Goal: Find specific page/section: Find specific page/section

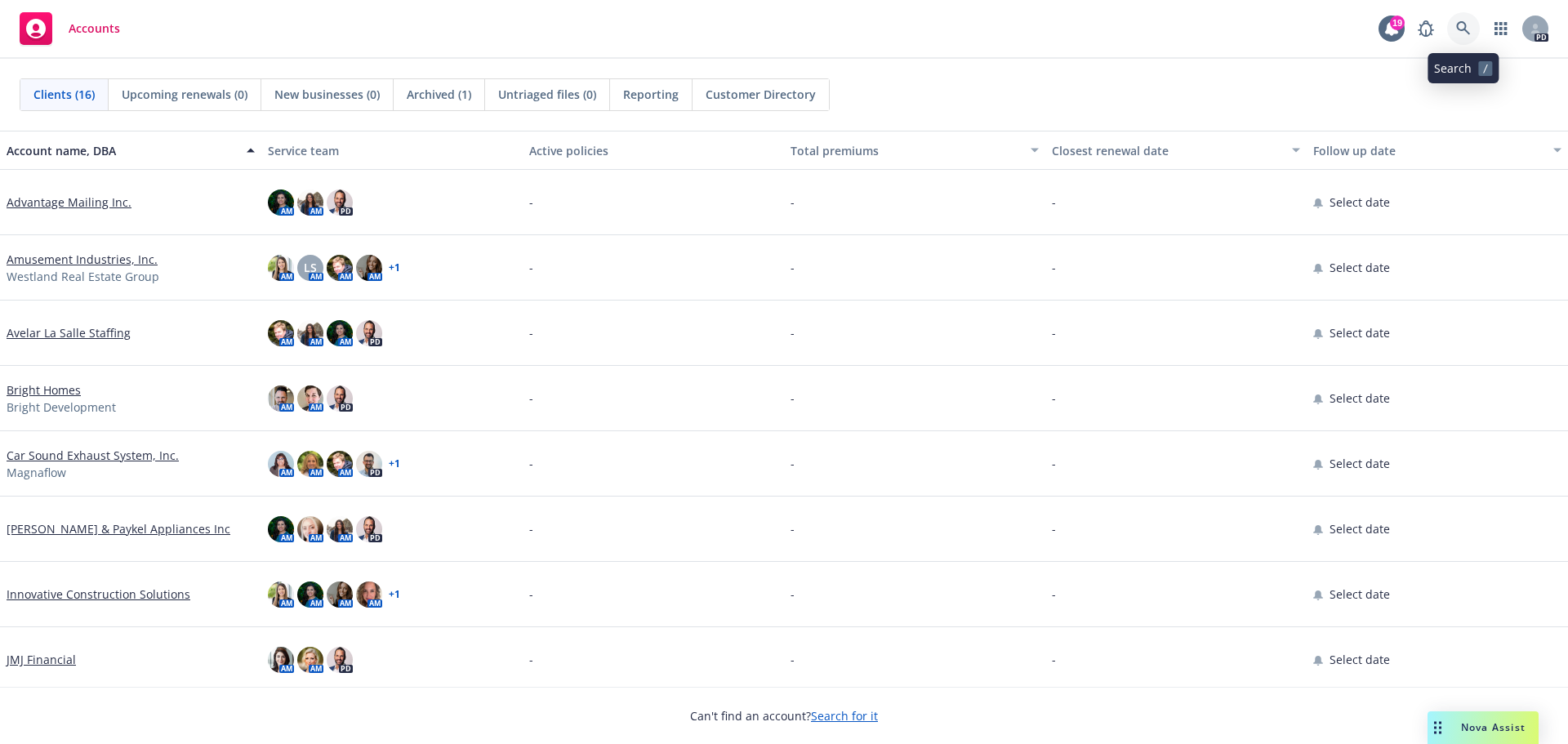
click at [1460, 26] on icon at bounding box center [1464, 29] width 14 height 14
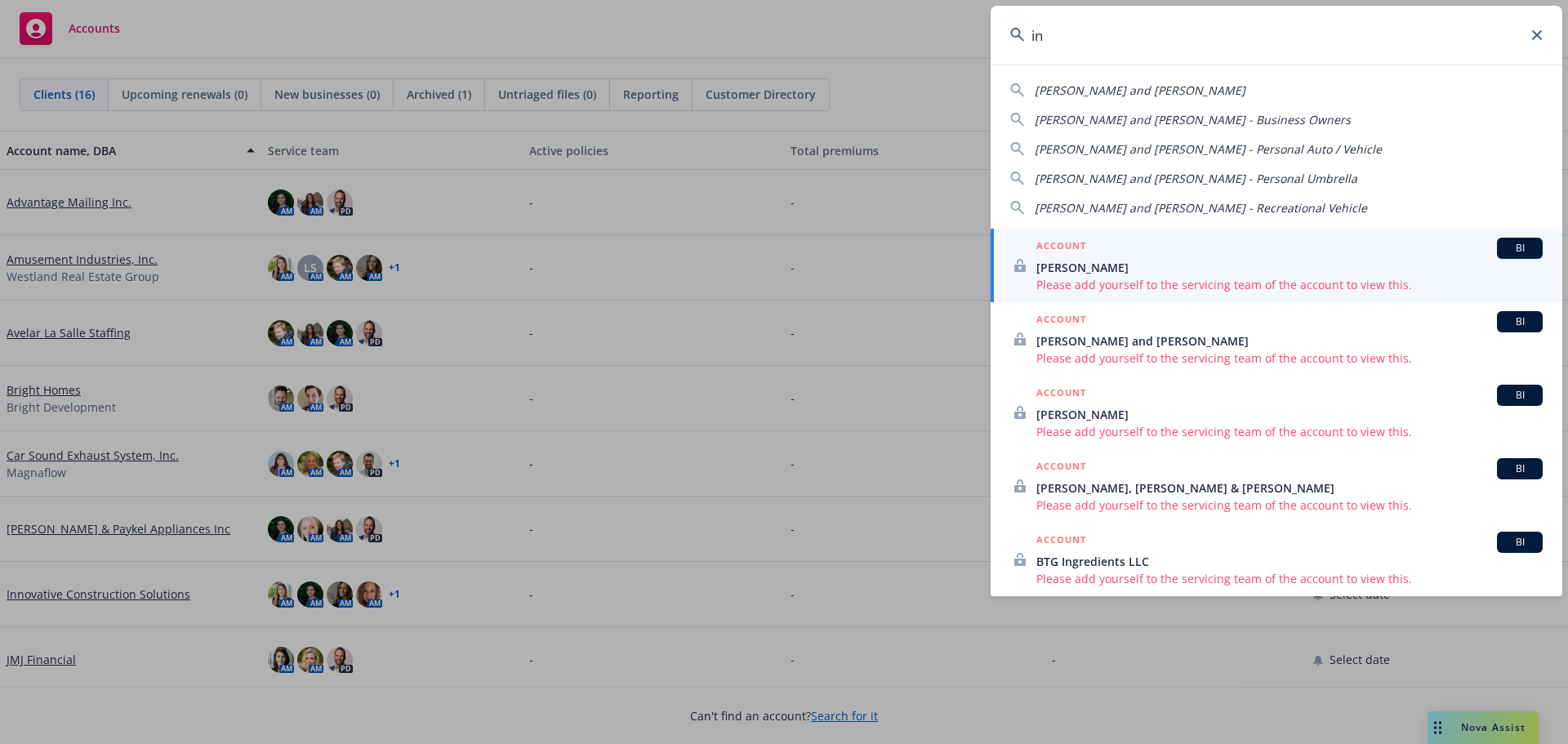
type input "i"
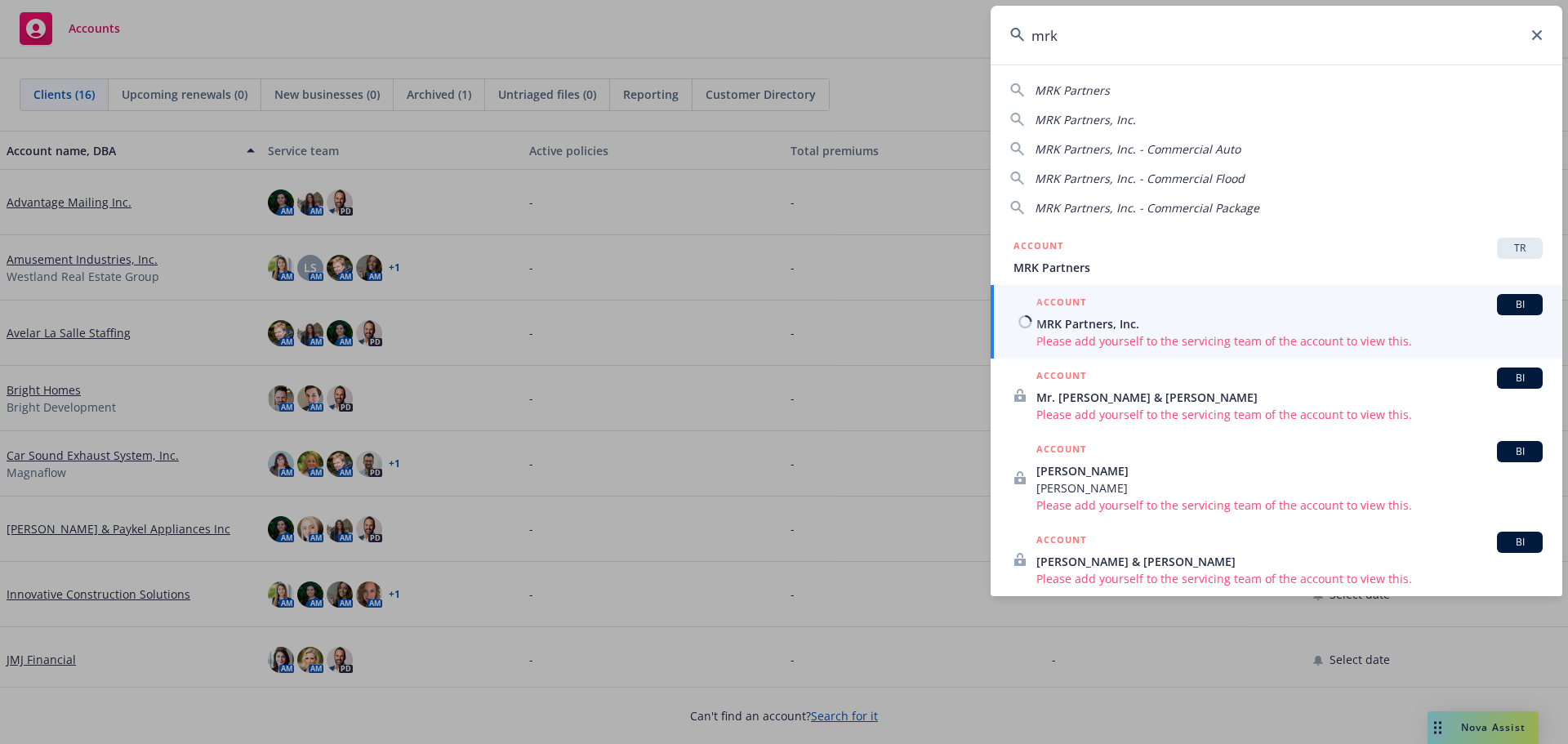
type input "mrk"
click at [1093, 317] on span "MRK Partners, Inc." at bounding box center [1290, 323] width 506 height 17
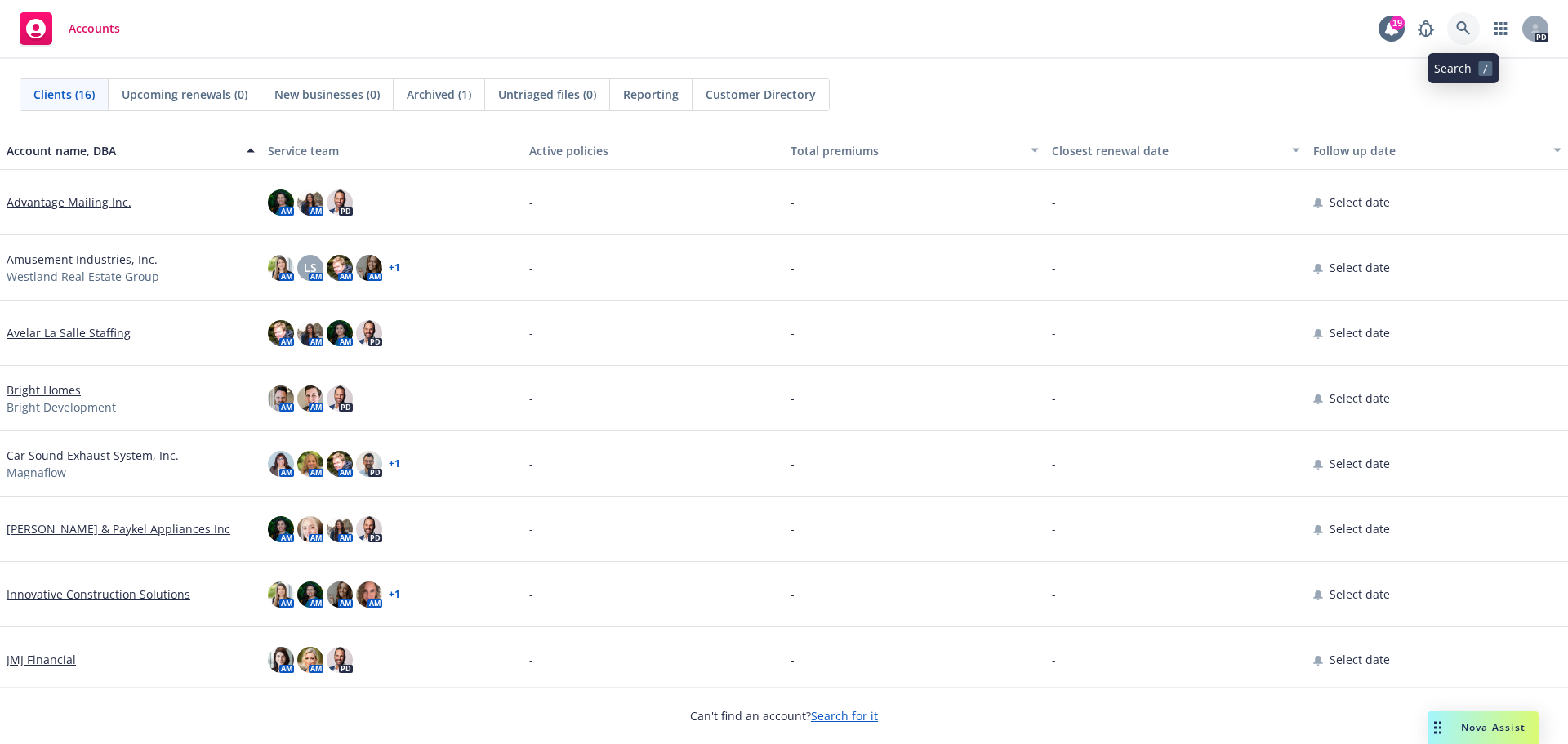
click at [1460, 20] on link at bounding box center [1463, 29] width 33 height 33
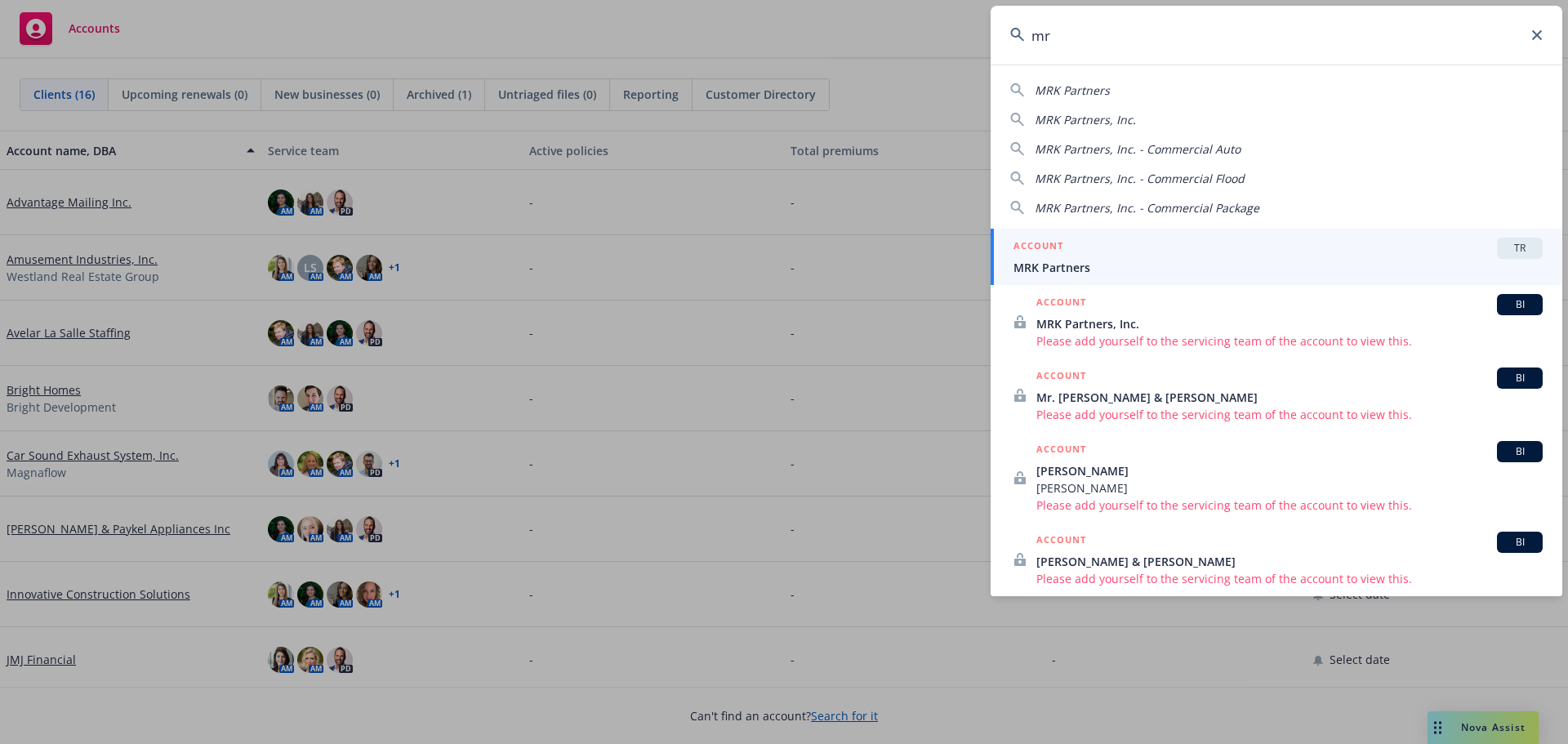
type input "m"
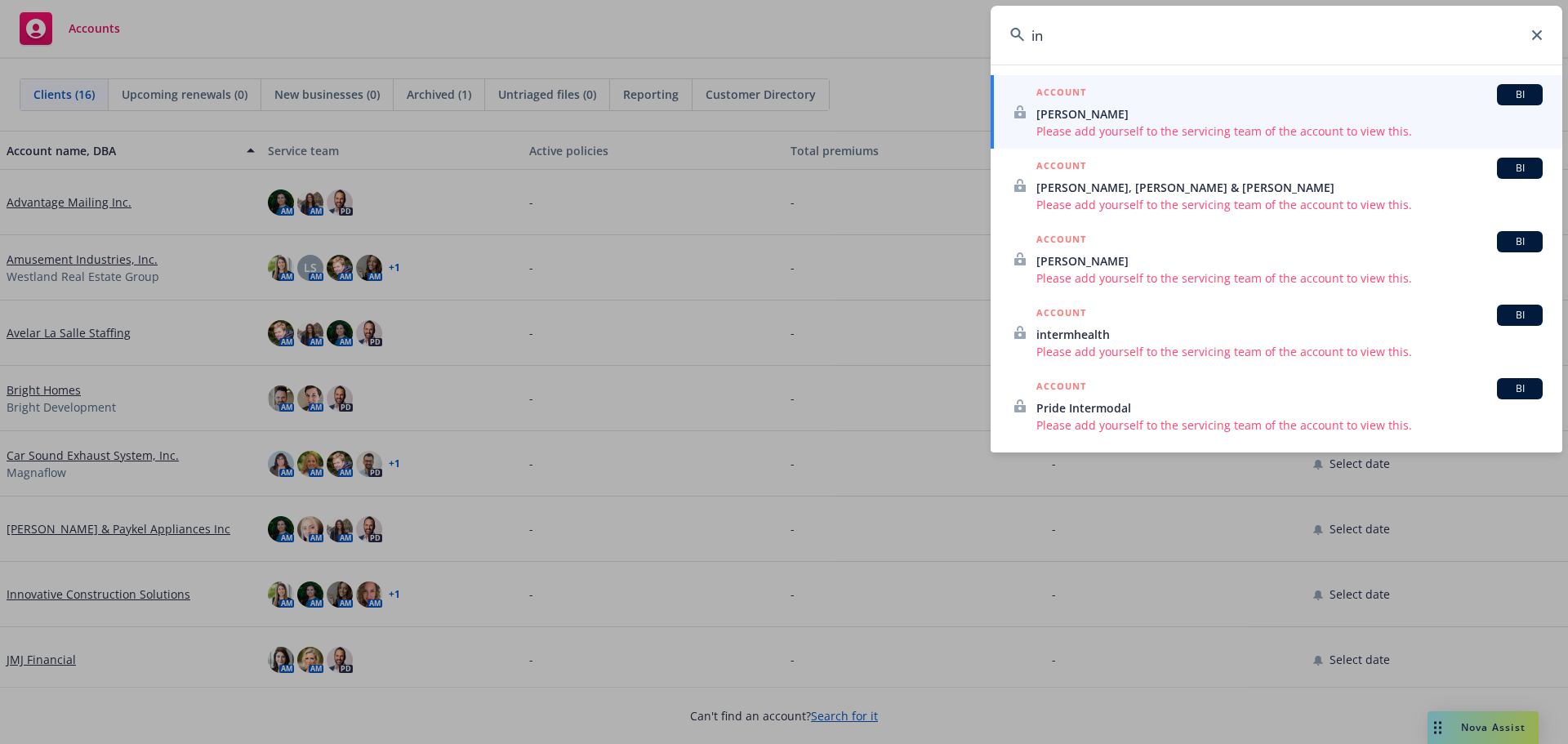
type input "i"
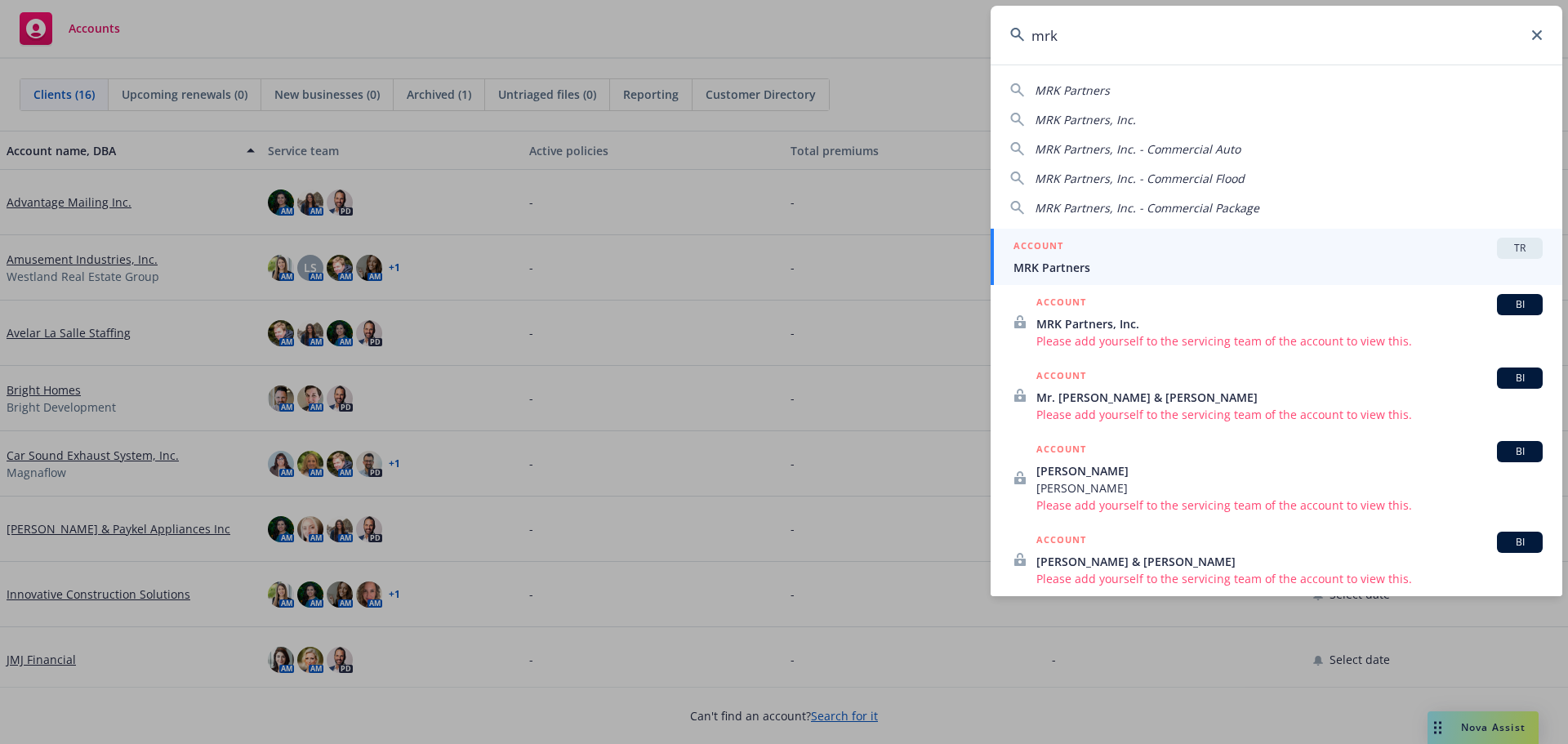
click at [1539, 44] on input "mrk" at bounding box center [1276, 35] width 571 height 59
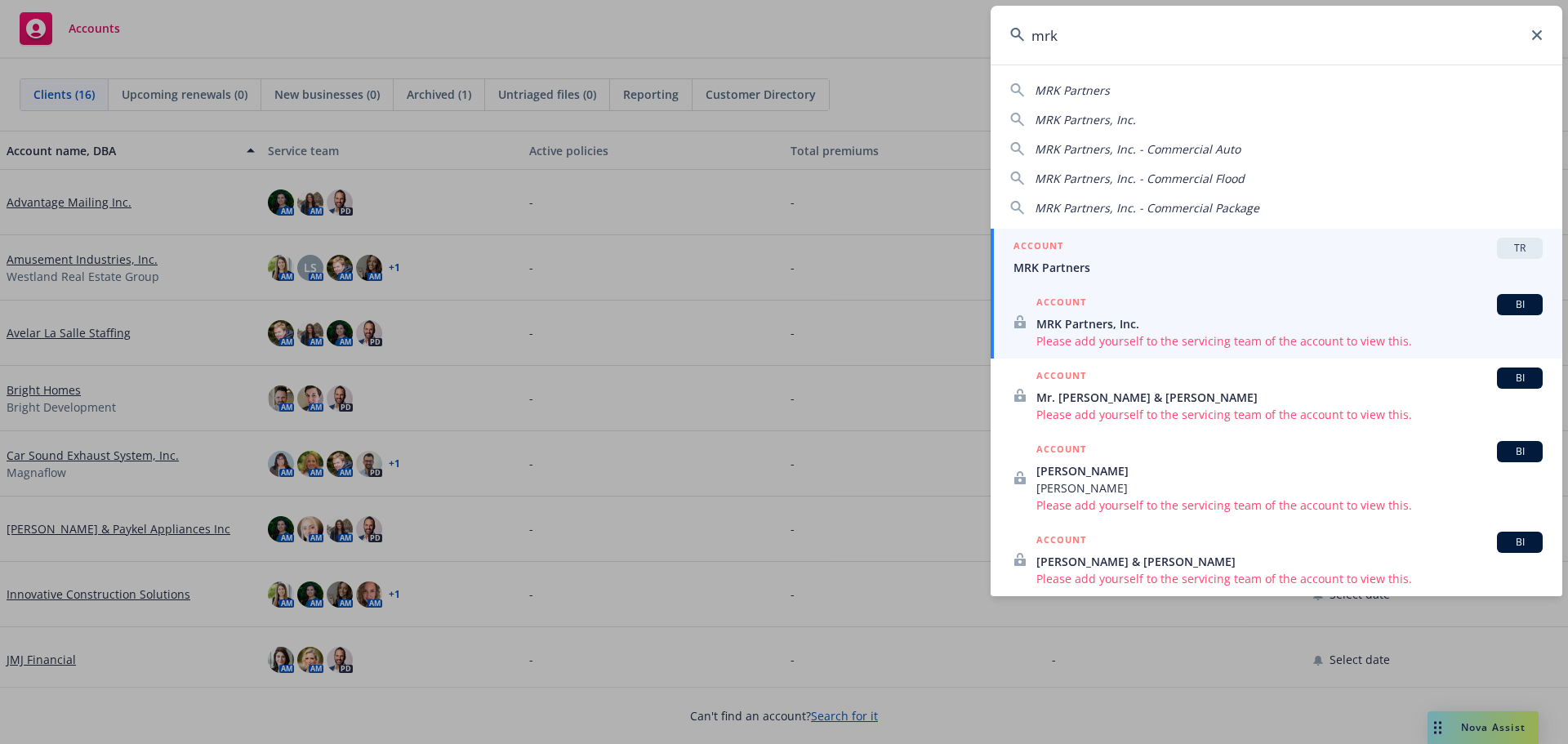
type input "mrk"
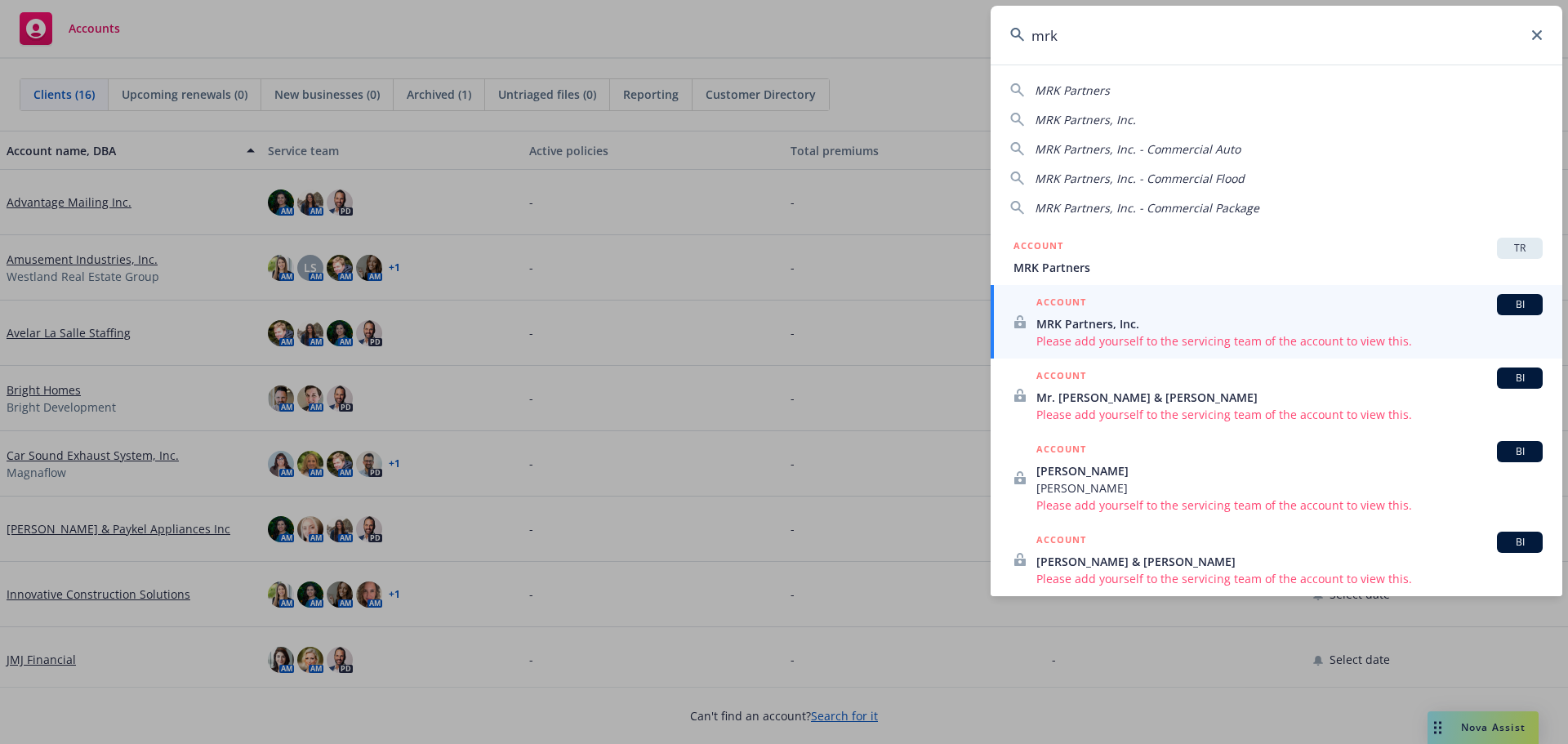
click at [1109, 328] on span "MRK Partners, Inc." at bounding box center [1290, 323] width 506 height 17
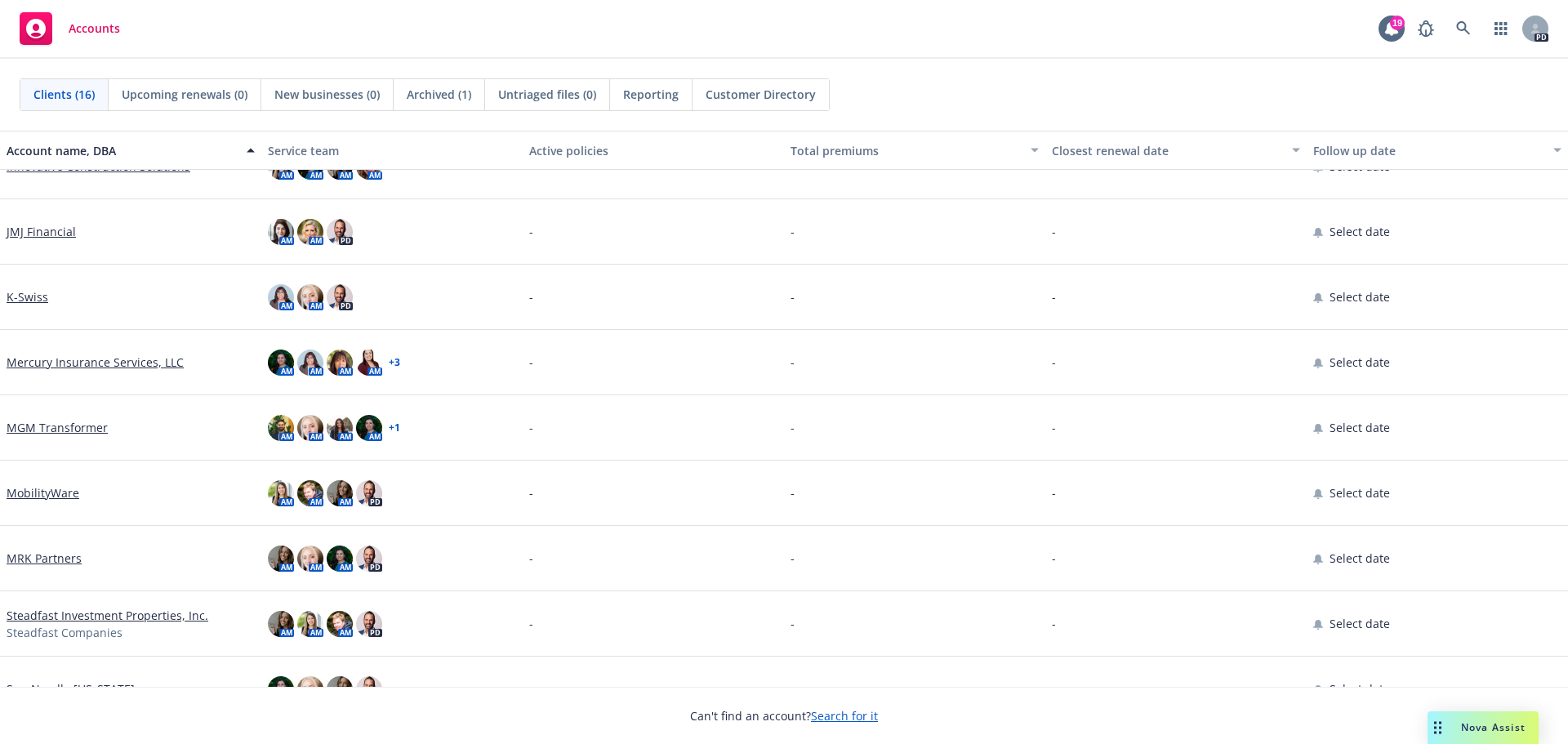
scroll to position [528, 0]
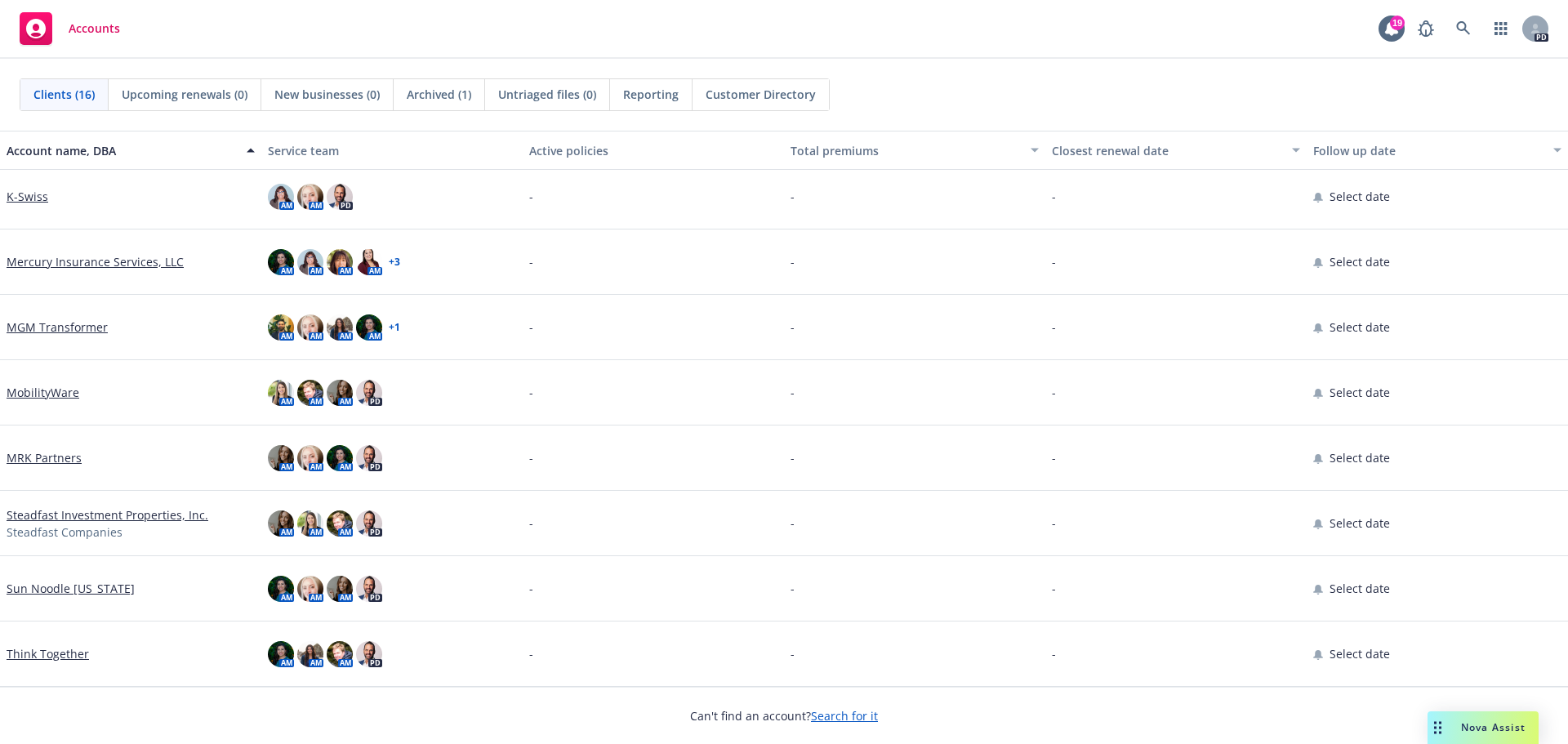
click at [40, 456] on link "MRK Partners" at bounding box center [44, 457] width 75 height 17
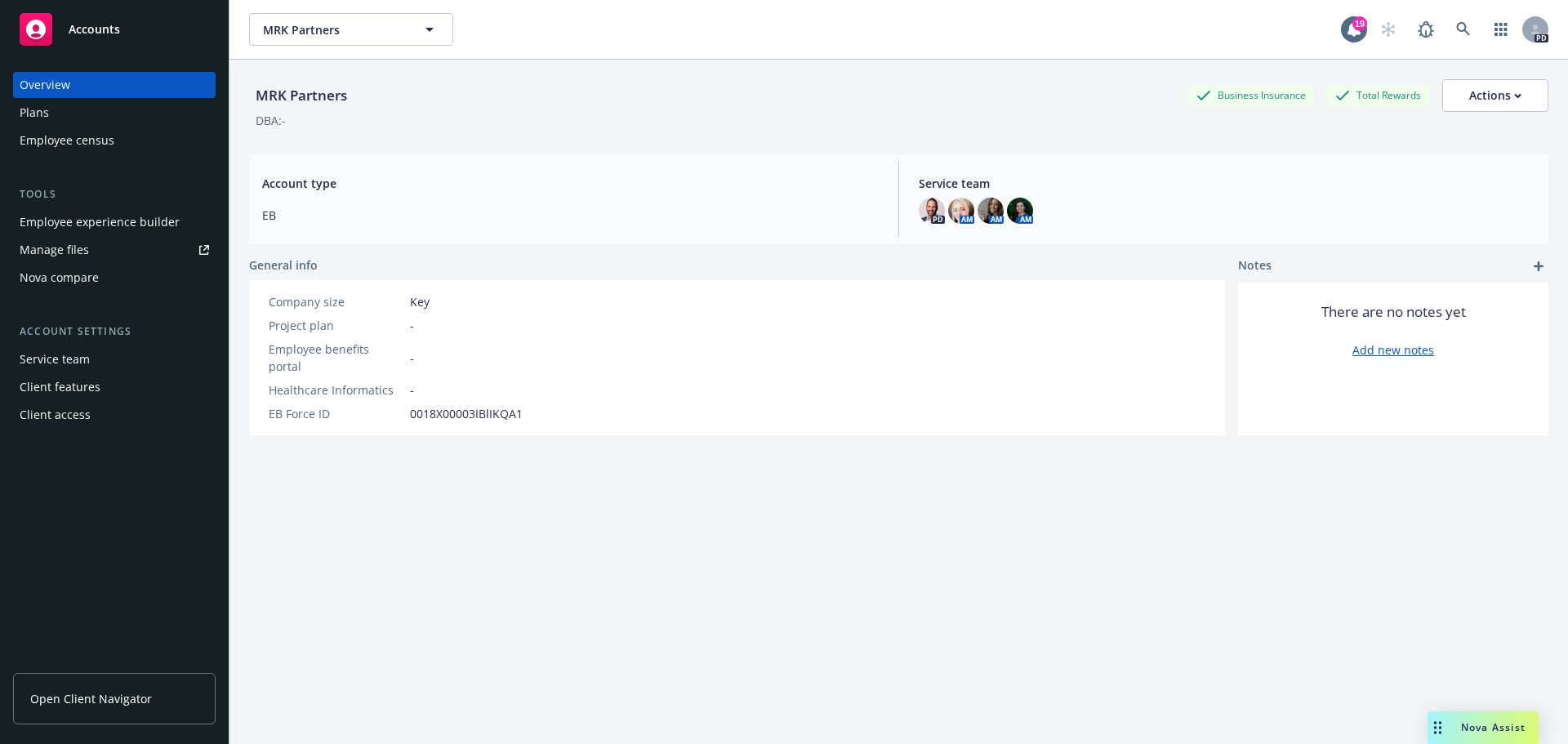
click at [85, 142] on div "Employee census" at bounding box center [67, 140] width 94 height 26
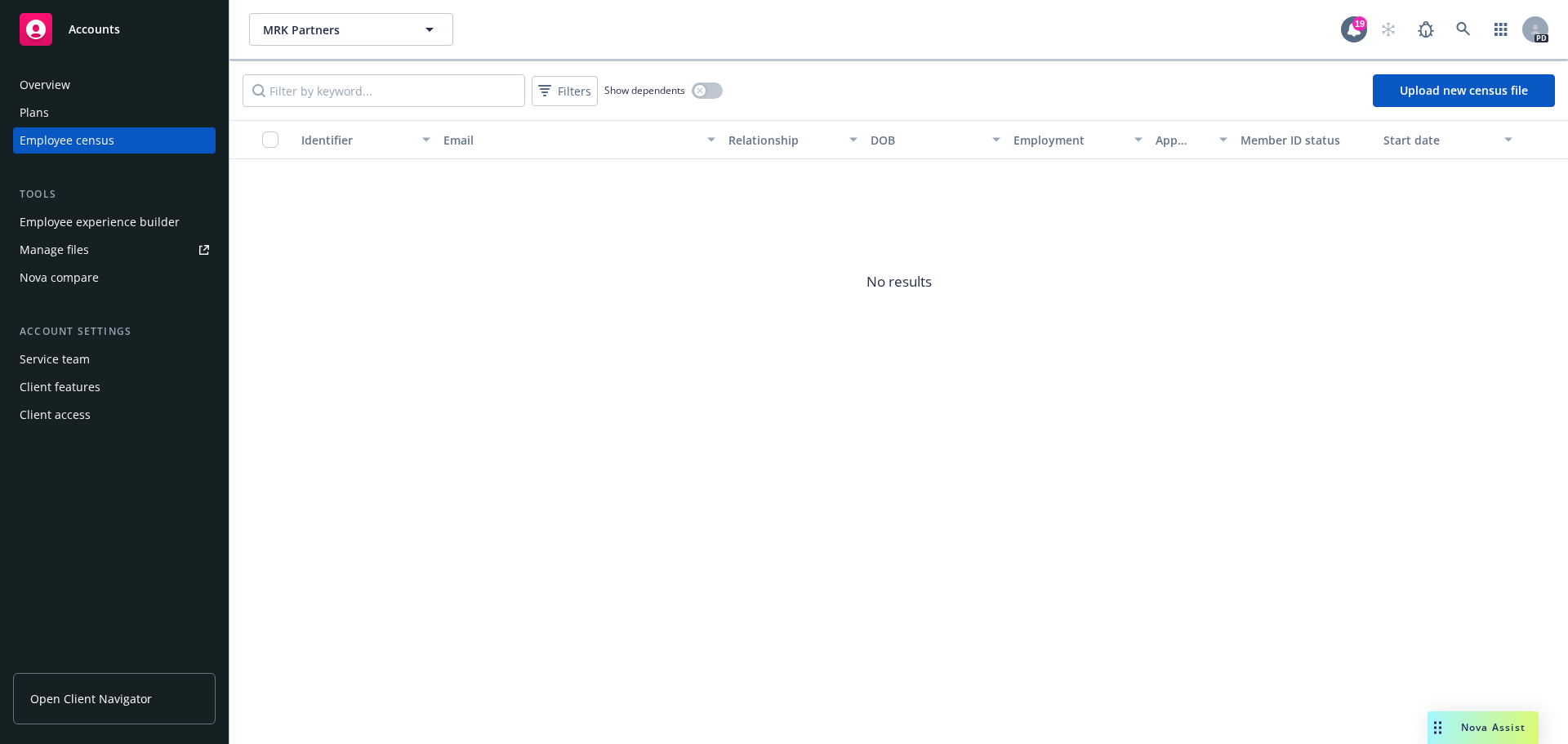
click at [76, 241] on div "Manage files" at bounding box center [54, 249] width 70 height 26
click at [94, 83] on div "Overview" at bounding box center [114, 85] width 190 height 26
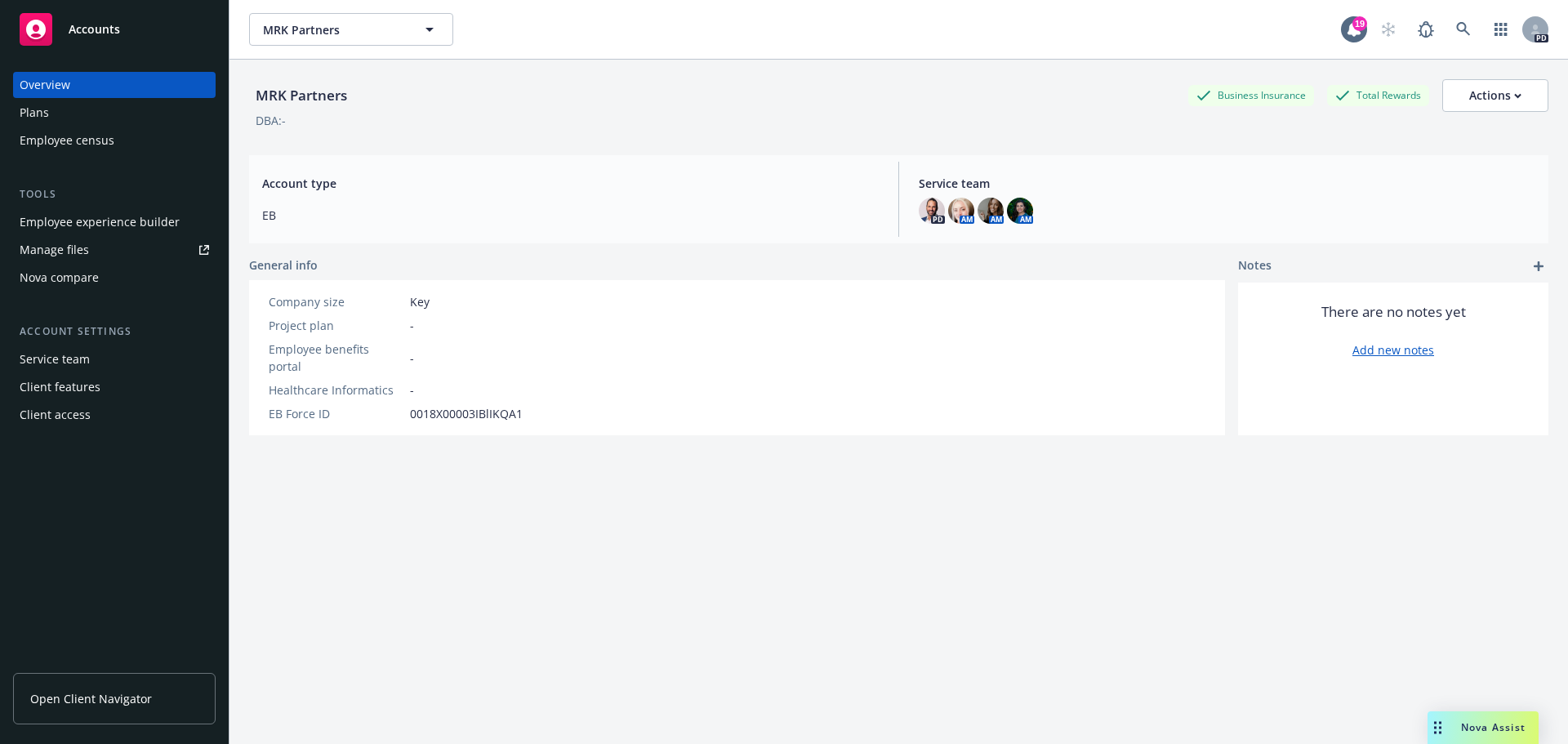
click at [64, 383] on div "Client features" at bounding box center [60, 387] width 81 height 26
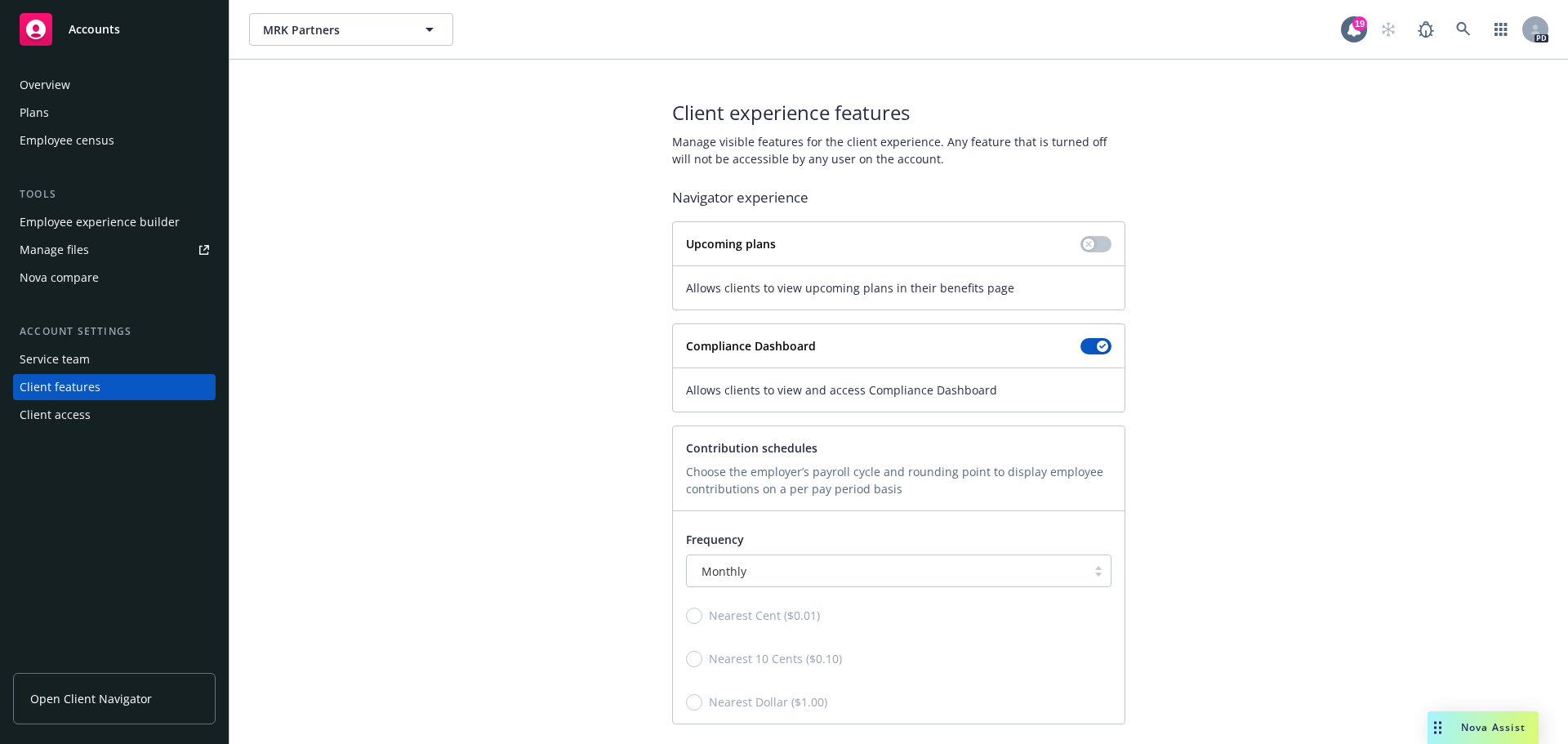
click at [53, 83] on div "Overview" at bounding box center [45, 85] width 51 height 26
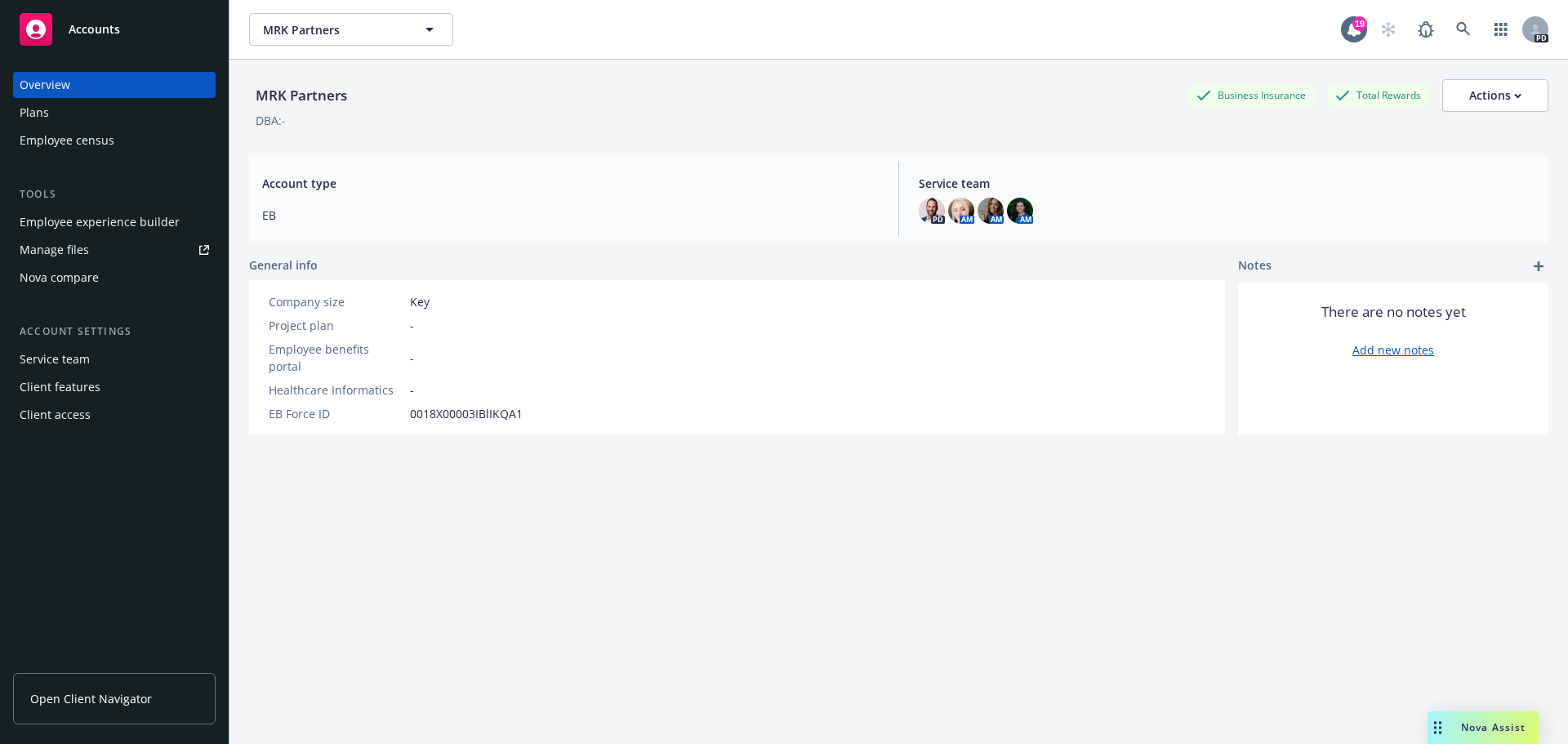
click at [77, 241] on div "Manage files" at bounding box center [54, 249] width 70 height 26
click at [65, 380] on div "Client features" at bounding box center [60, 387] width 81 height 26
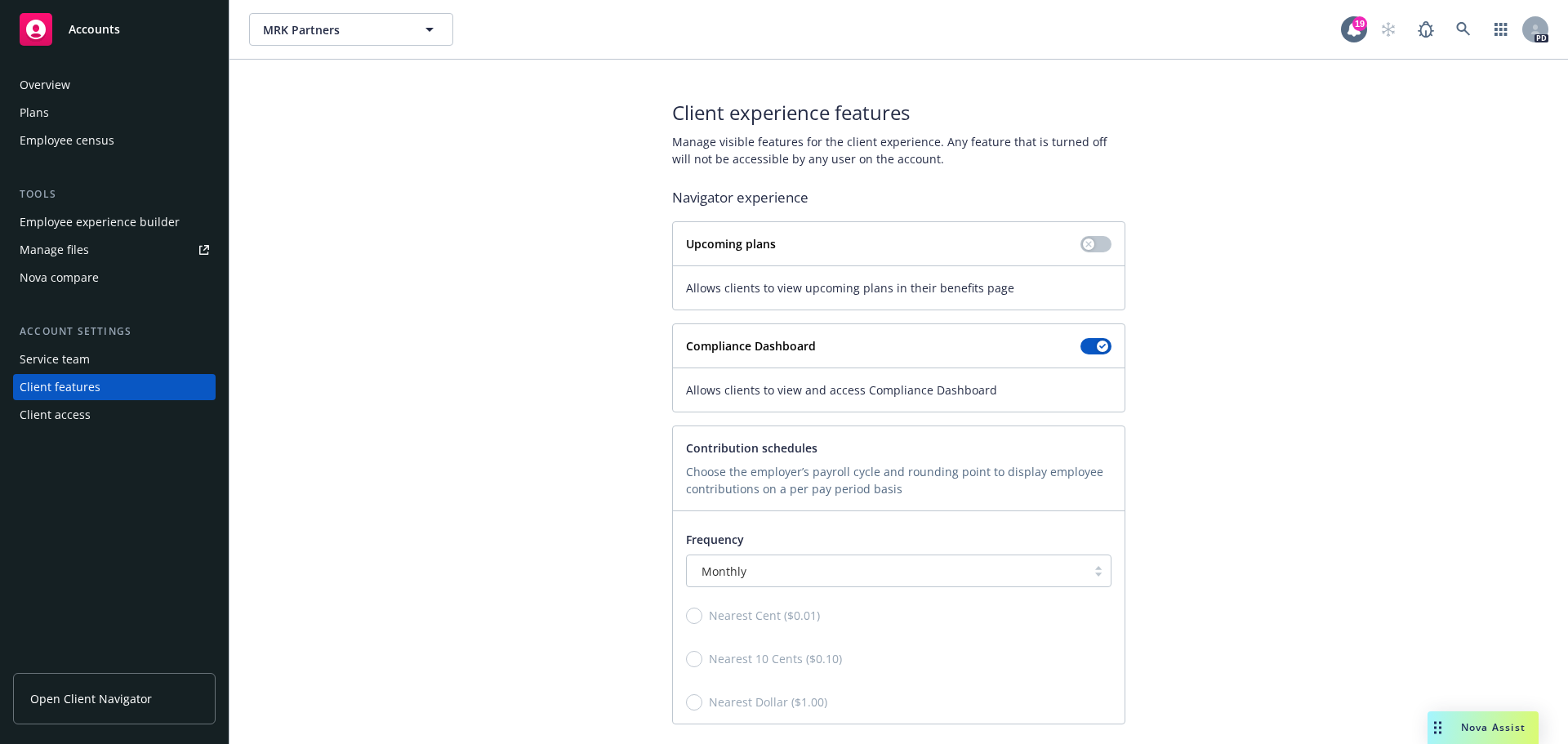
click at [66, 408] on div "Client access" at bounding box center [55, 414] width 71 height 26
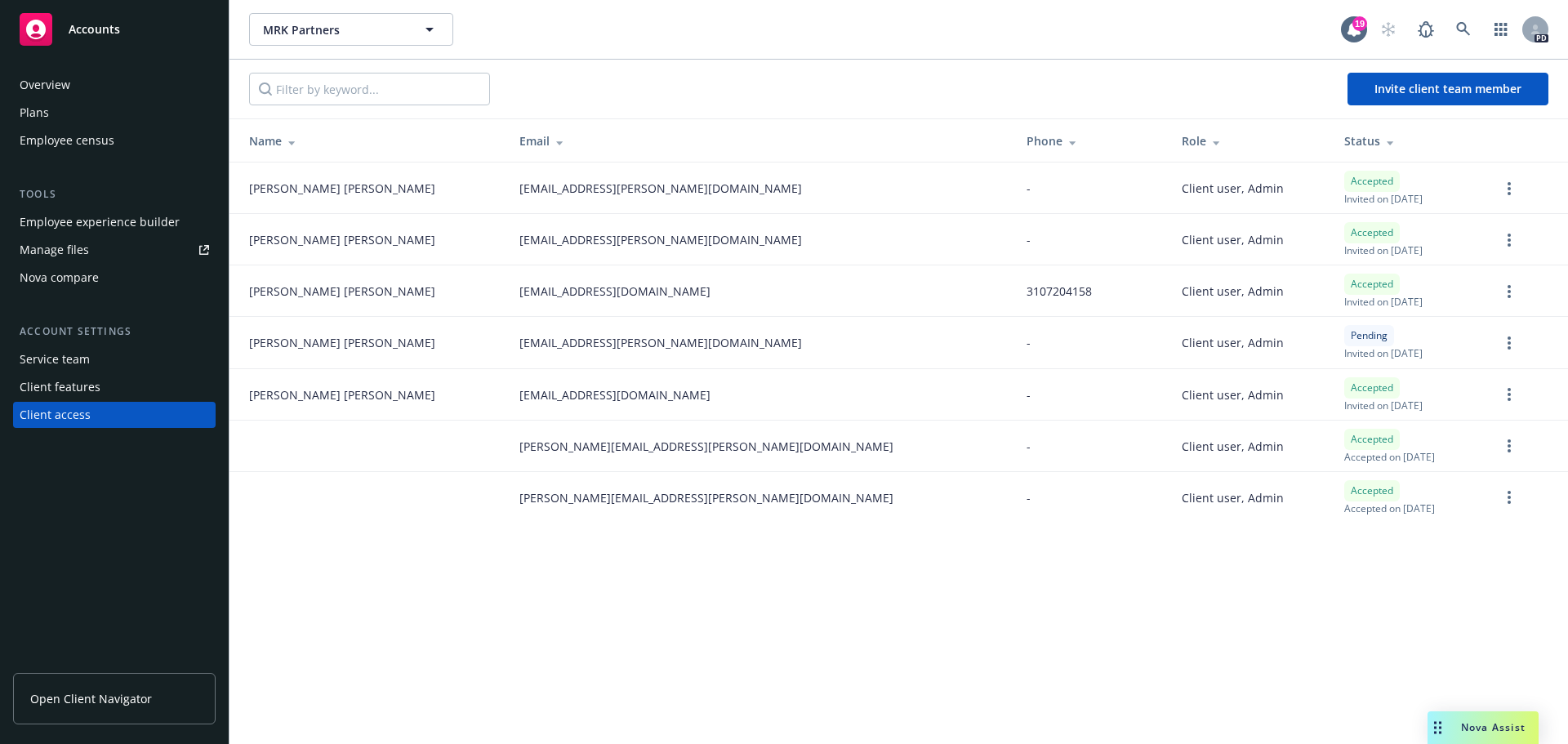
click at [83, 84] on div "Overview" at bounding box center [114, 85] width 190 height 26
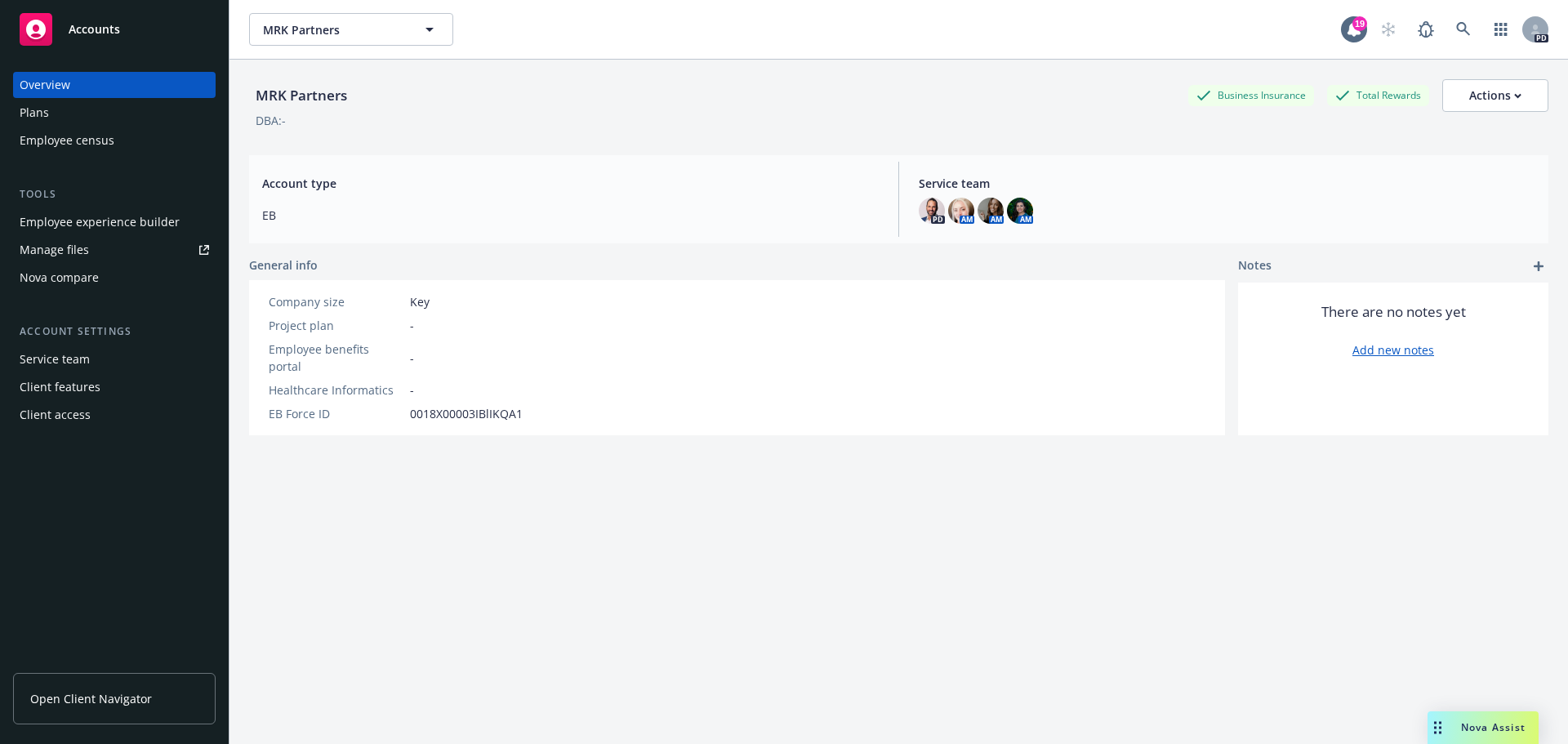
click at [102, 120] on div "Plans" at bounding box center [114, 112] width 190 height 26
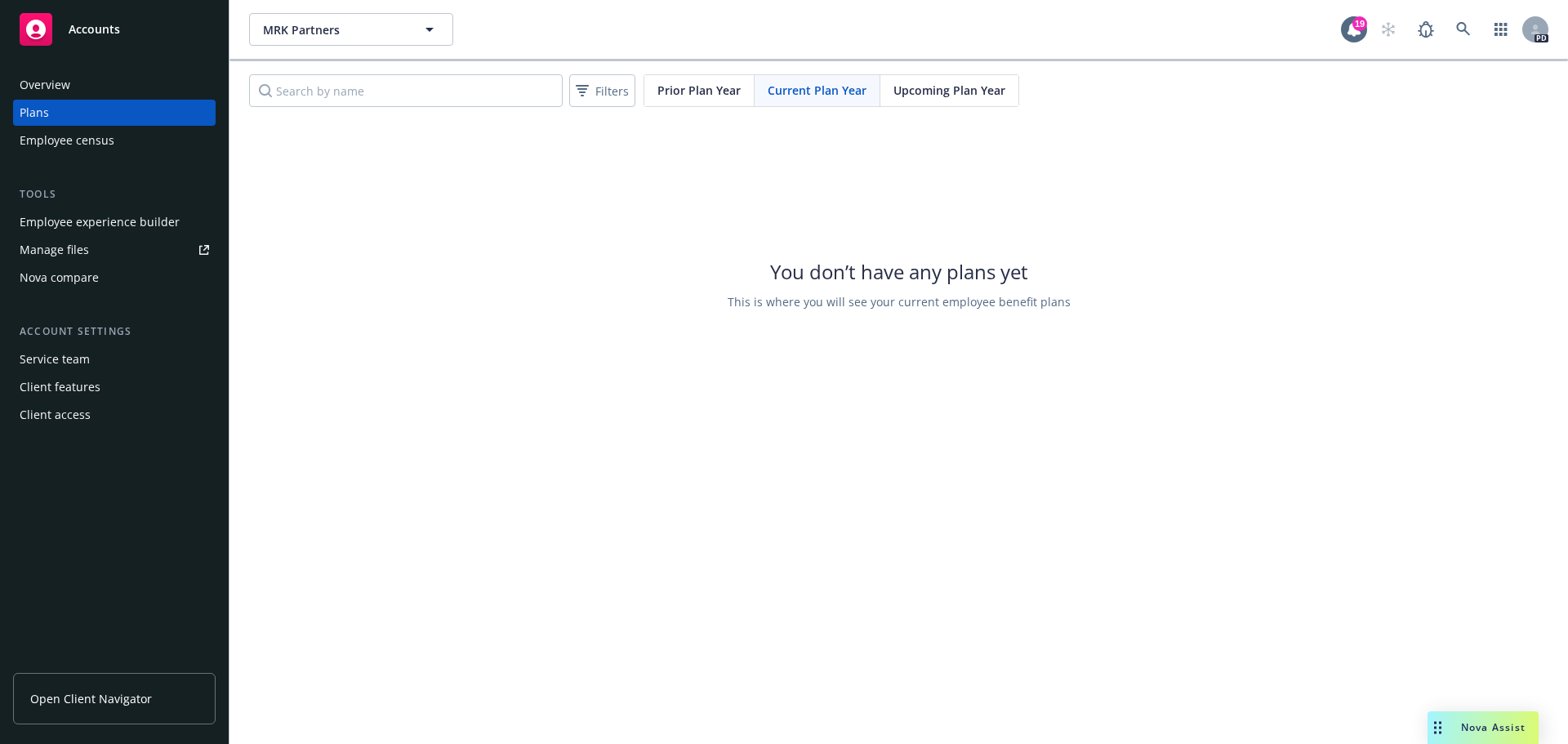
click at [95, 137] on div "Employee census" at bounding box center [67, 140] width 94 height 26
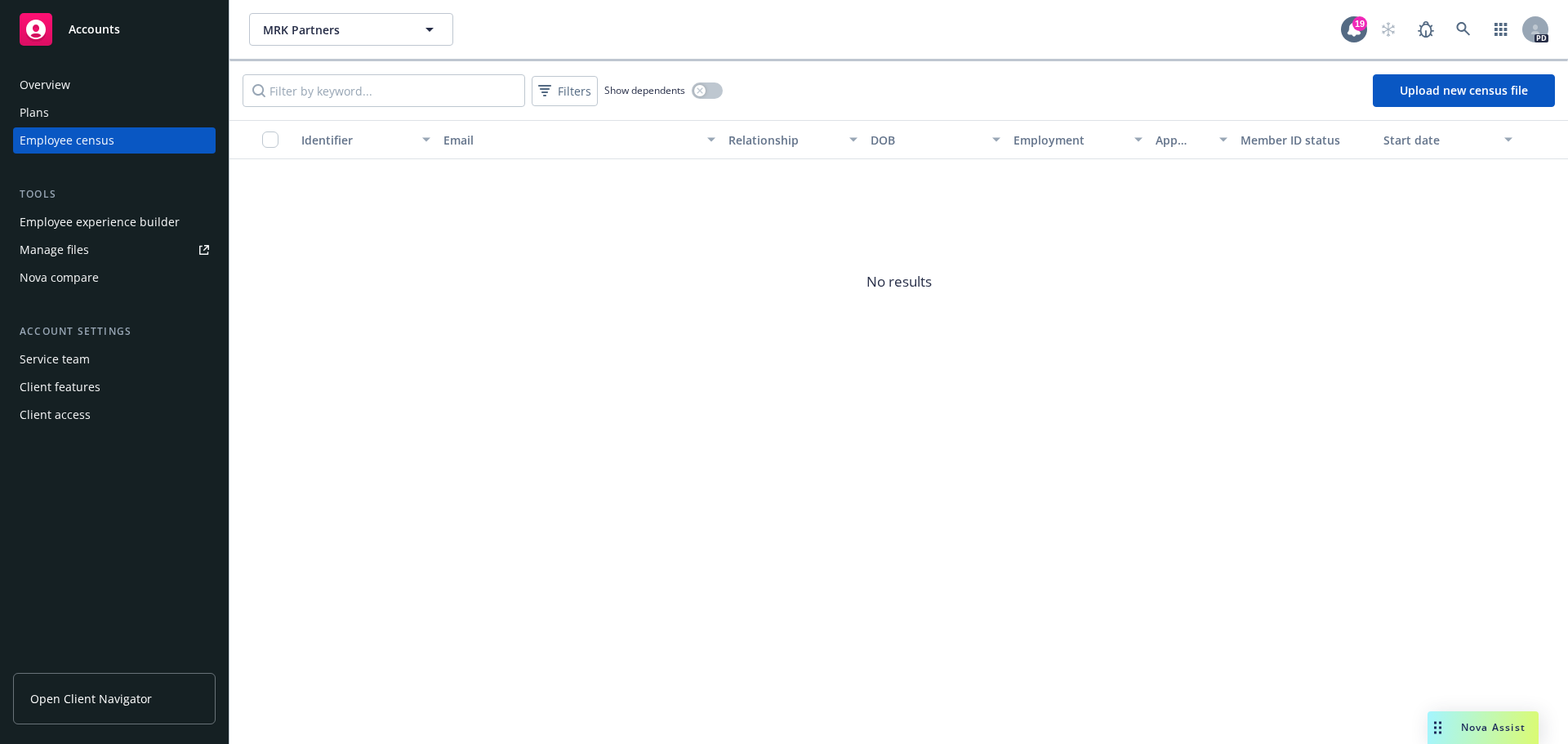
click at [65, 218] on div "Employee experience builder" at bounding box center [100, 222] width 160 height 26
